Goal: Task Accomplishment & Management: Use online tool/utility

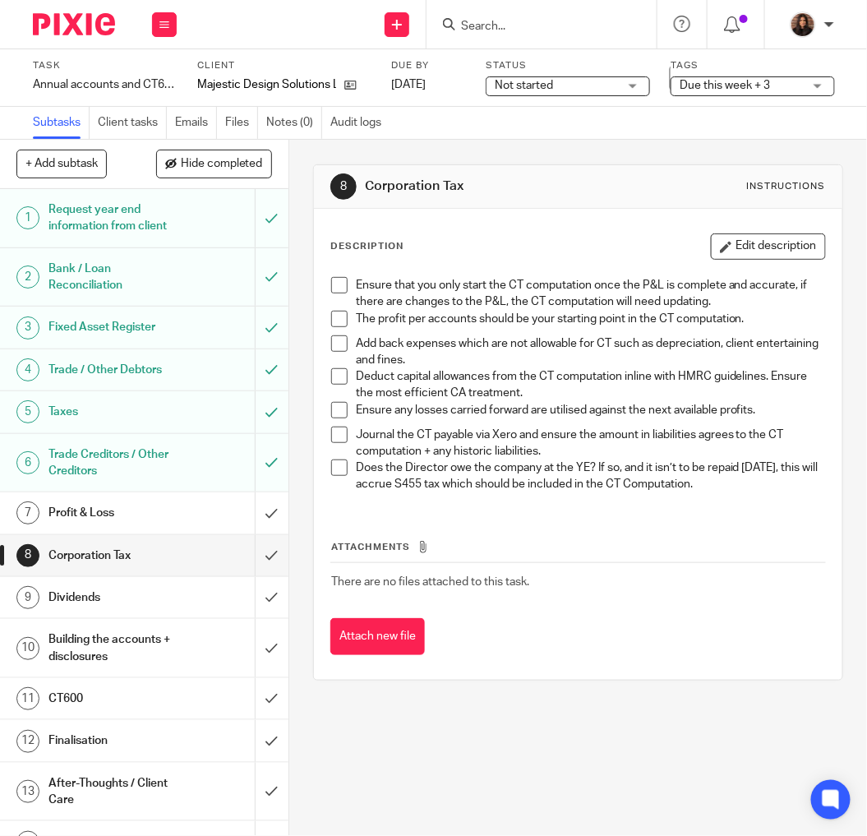
click at [334, 278] on span at bounding box center [339, 285] width 16 height 16
click at [333, 315] on span at bounding box center [339, 319] width 16 height 16
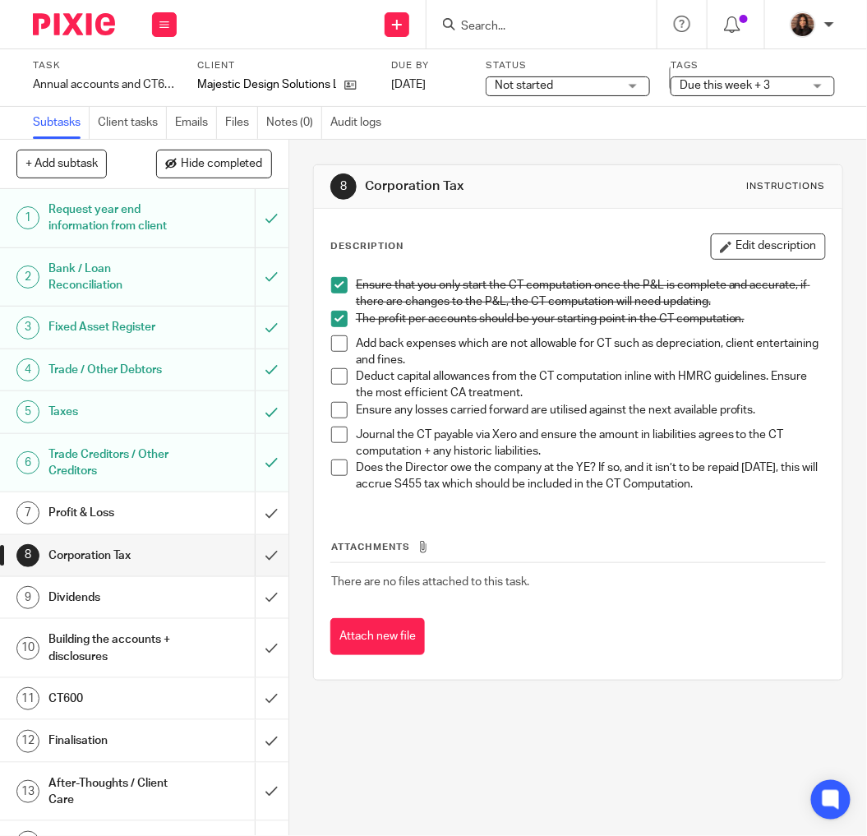
click at [338, 341] on span at bounding box center [339, 343] width 16 height 16
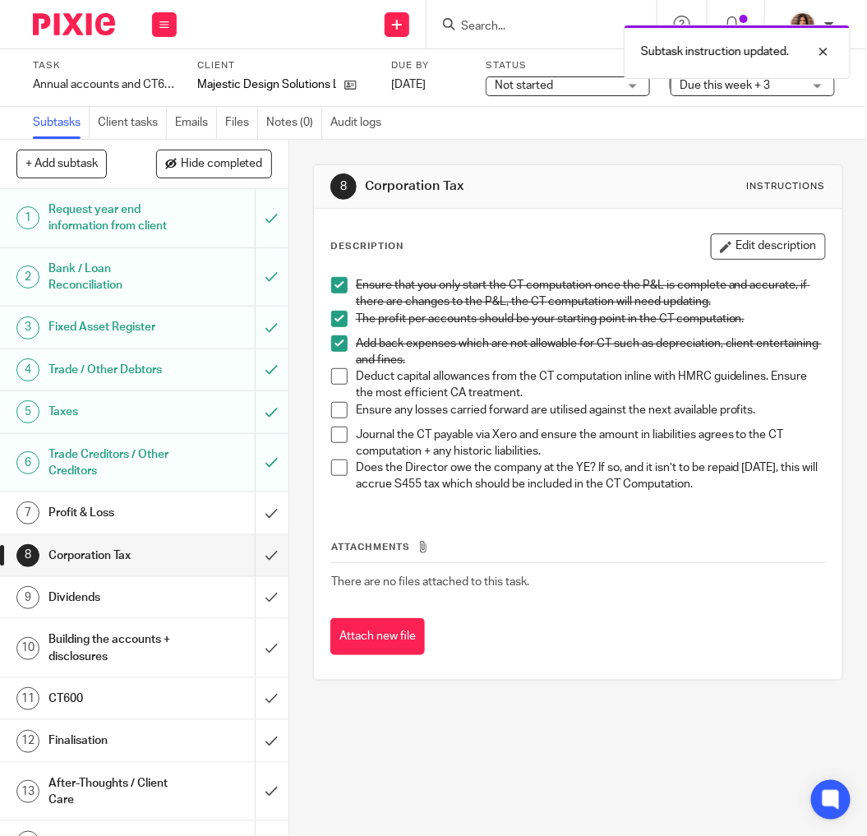
click at [331, 381] on span at bounding box center [339, 376] width 16 height 16
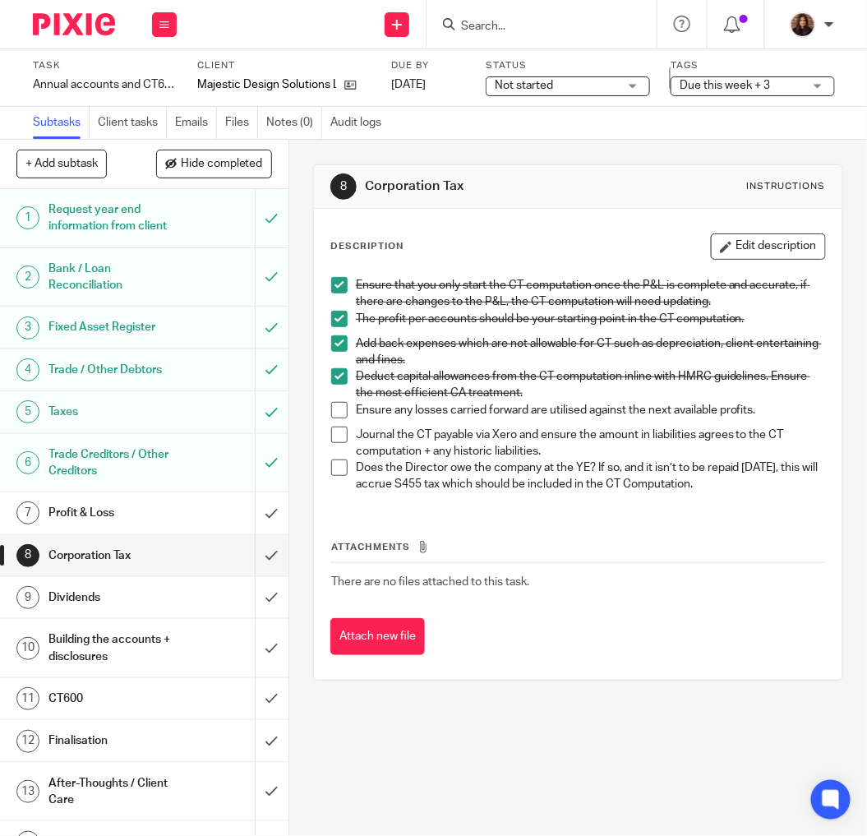
click at [332, 412] on span at bounding box center [339, 410] width 16 height 16
click at [335, 433] on span at bounding box center [339, 435] width 16 height 16
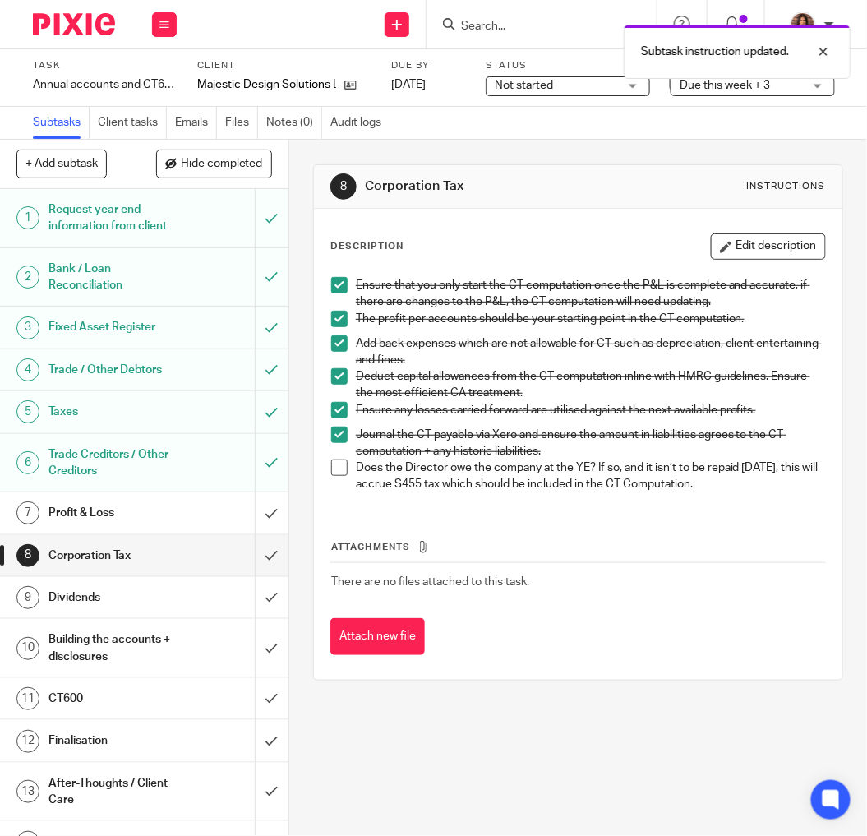
click at [334, 460] on span at bounding box center [339, 468] width 16 height 16
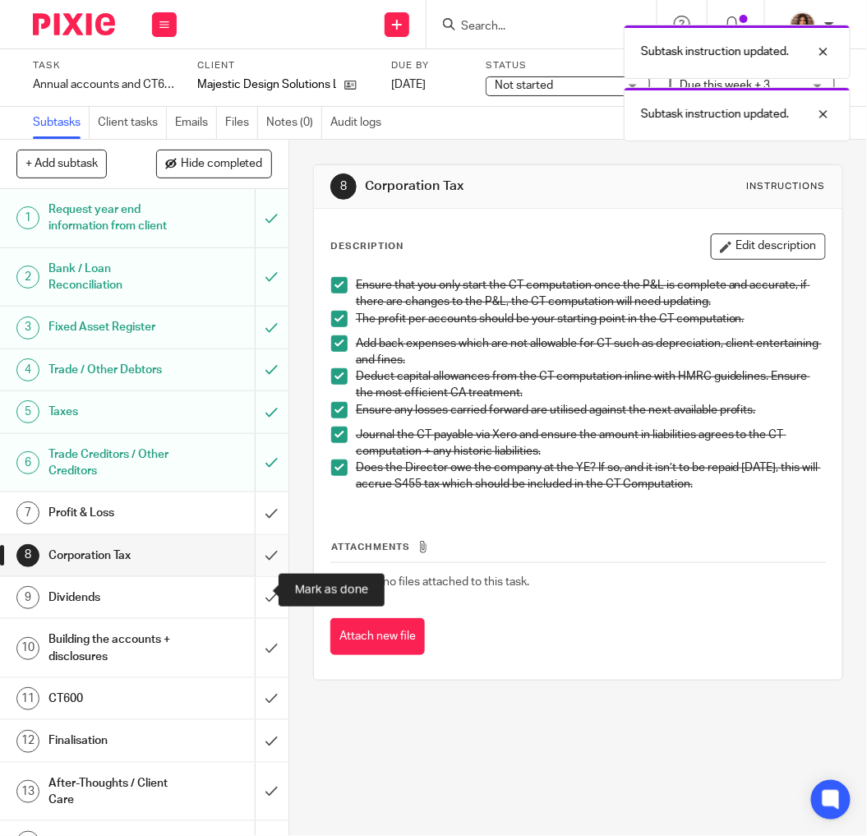
click at [251, 576] on input "submit" at bounding box center [144, 555] width 289 height 41
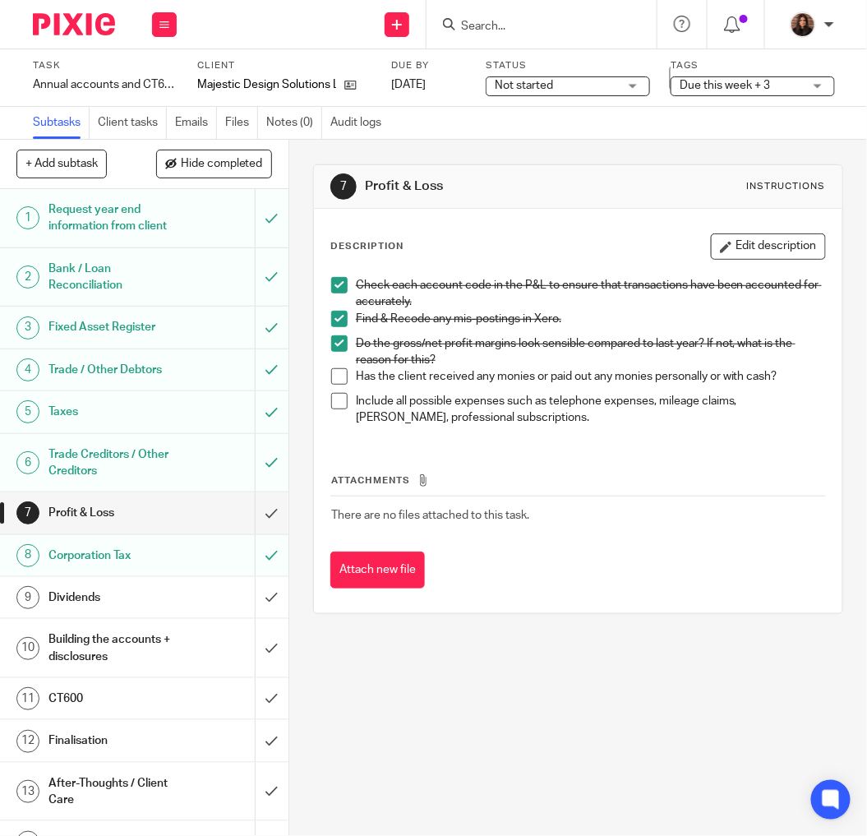
click at [124, 610] on h1 "Dividends" at bounding box center [112, 597] width 127 height 25
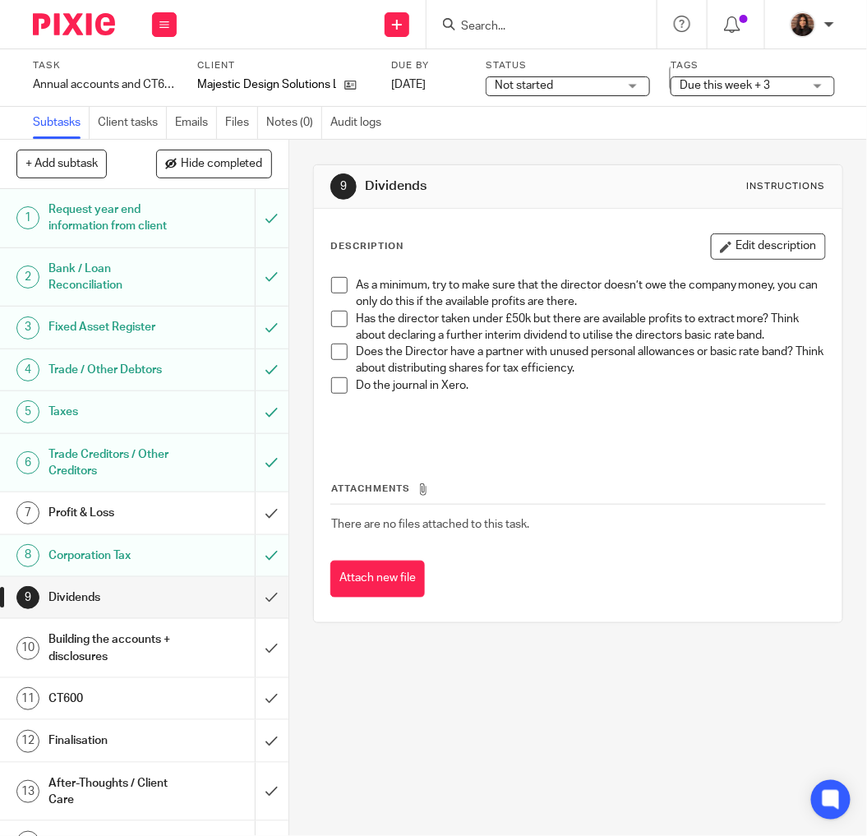
click at [335, 285] on span at bounding box center [339, 285] width 16 height 16
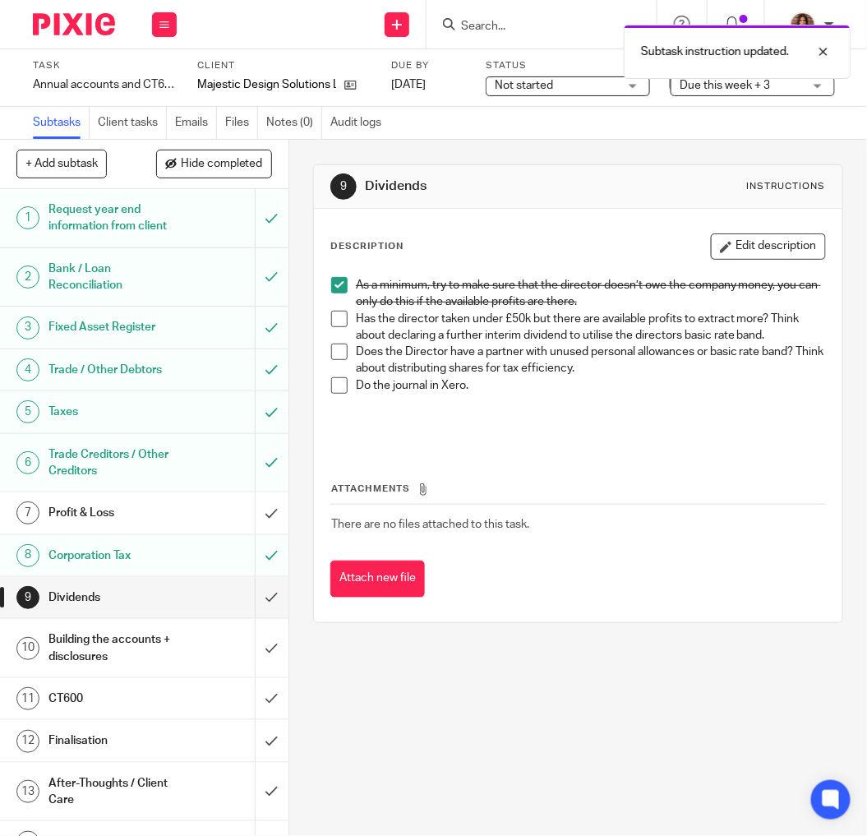
click at [339, 319] on span at bounding box center [339, 319] width 16 height 16
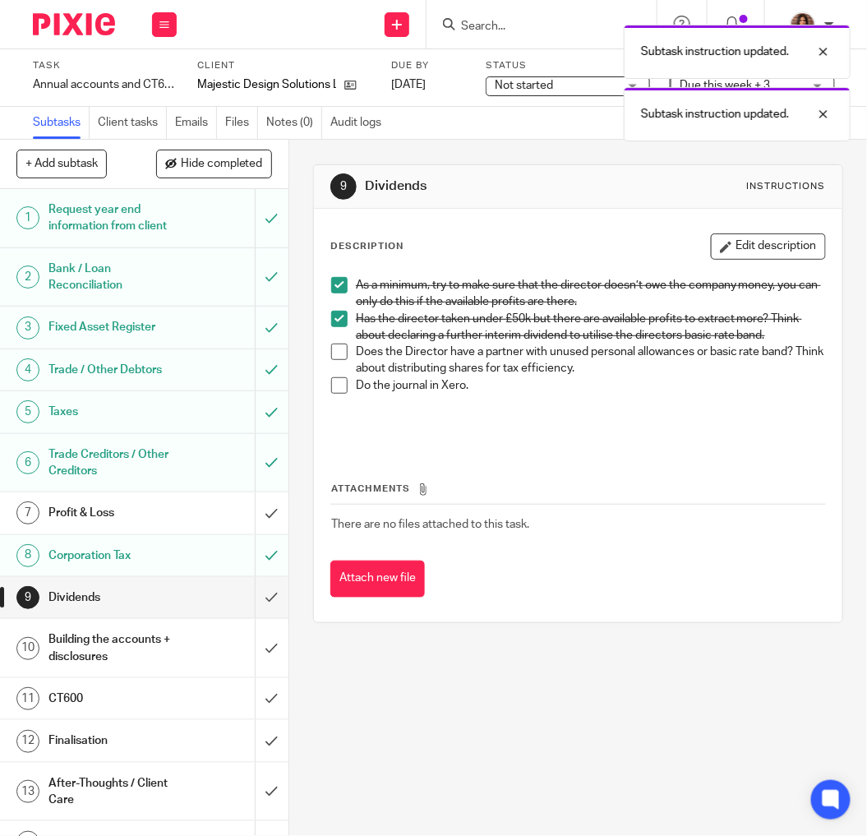
click at [332, 356] on span at bounding box center [339, 352] width 16 height 16
click at [335, 380] on span at bounding box center [339, 385] width 16 height 16
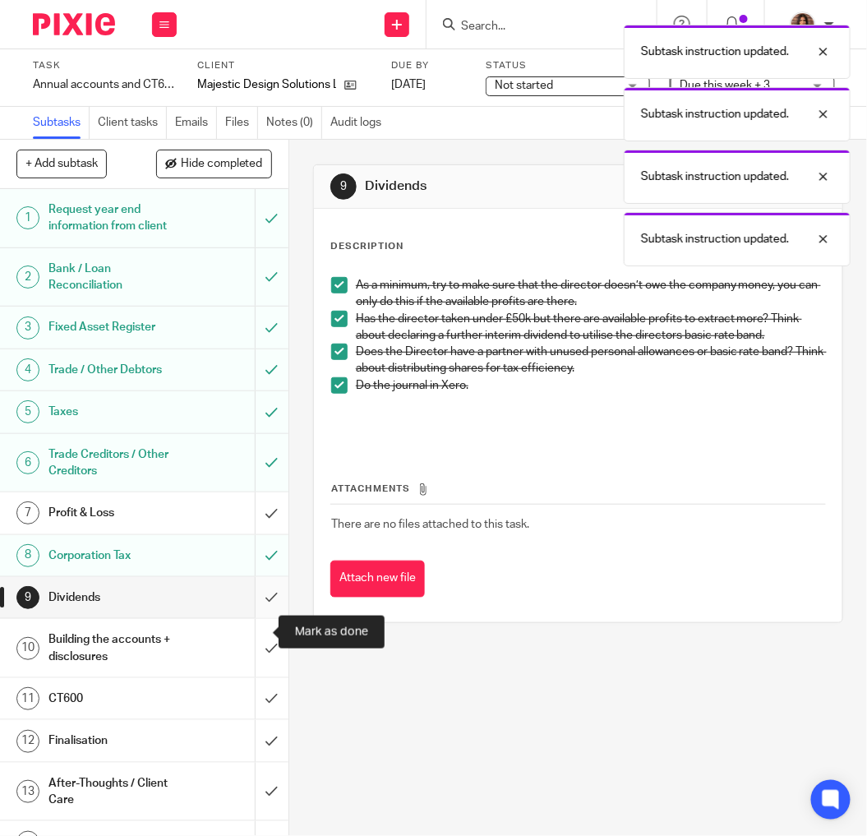
click at [253, 618] on input "submit" at bounding box center [144, 597] width 289 height 41
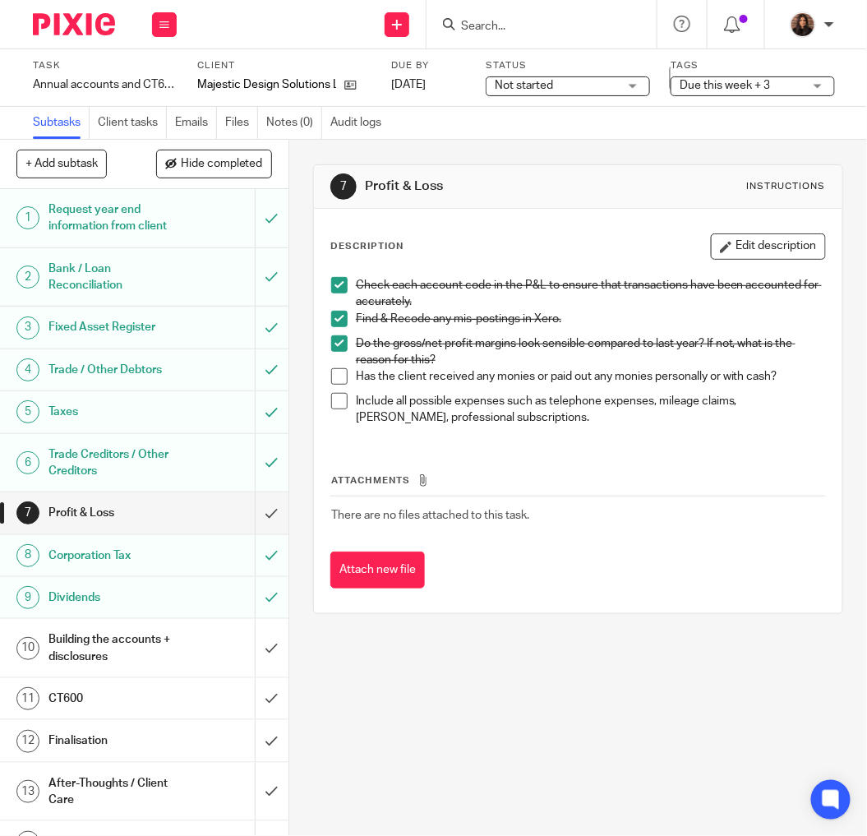
scroll to position [137, 0]
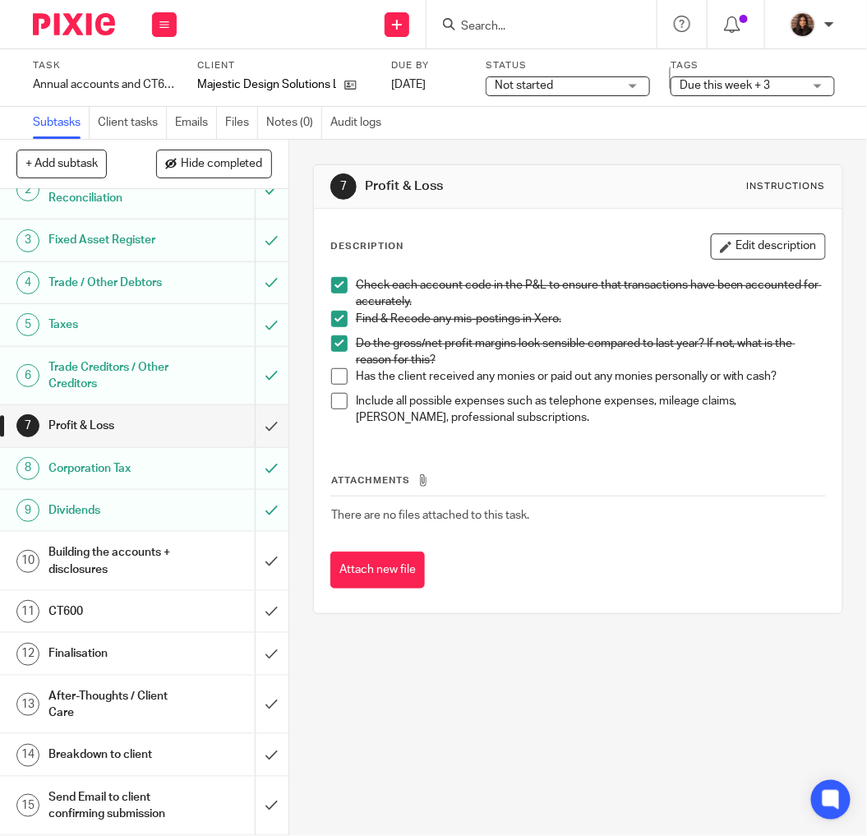
click at [144, 540] on h1 "Building the accounts + disclosures" at bounding box center [112, 561] width 127 height 42
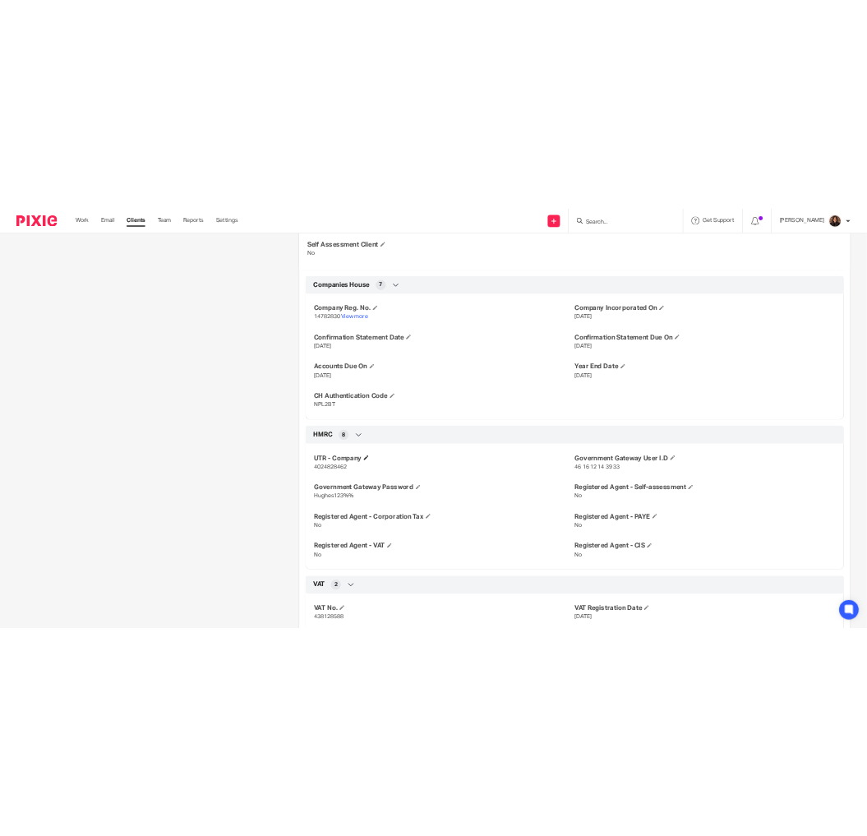
scroll to position [609, 0]
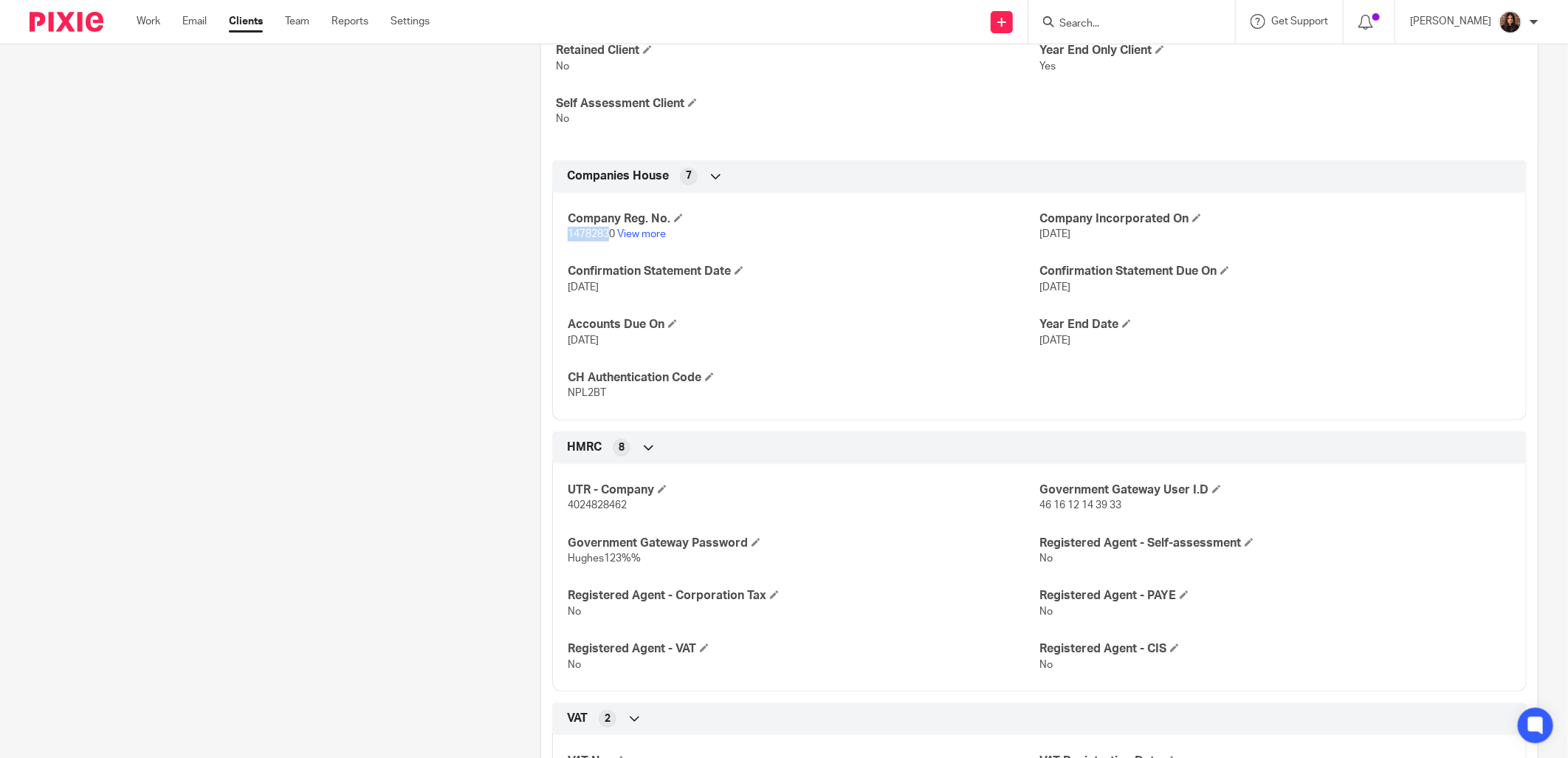
drag, startPoint x: 609, startPoint y: 234, endPoint x: 565, endPoint y: 233, distance: 44.0
click at [568, 233] on span "14782830" at bounding box center [591, 234] width 48 height 11
click at [568, 236] on span "14782830" at bounding box center [591, 234] width 48 height 11
copy span "14782830"
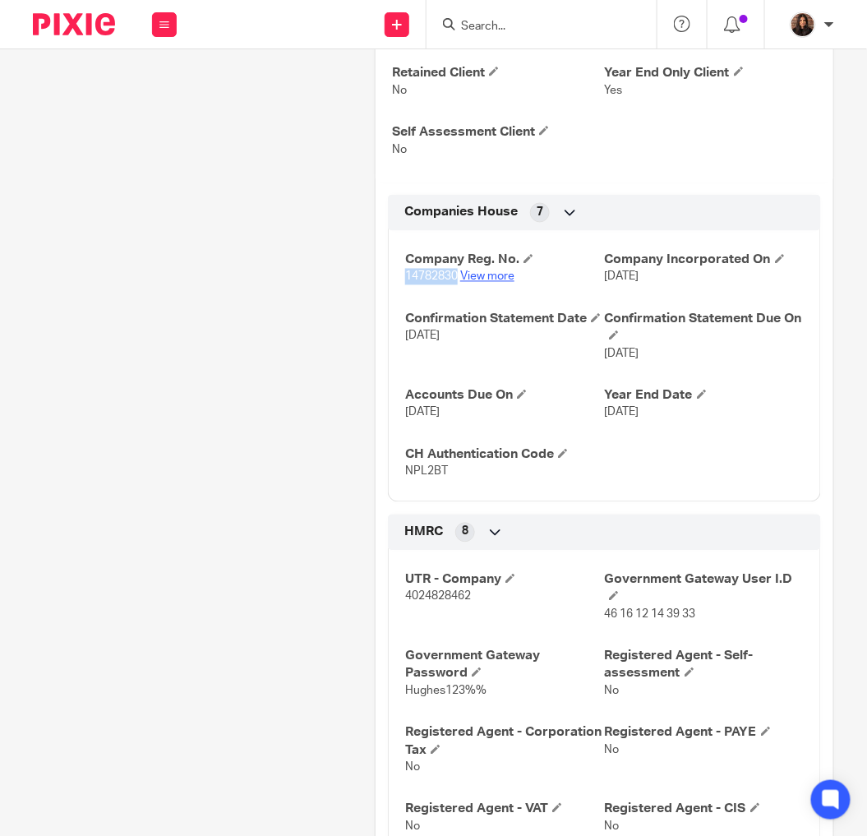
click at [479, 283] on link "View more" at bounding box center [487, 277] width 54 height 12
